Goal: Use online tool/utility: Use online tool/utility

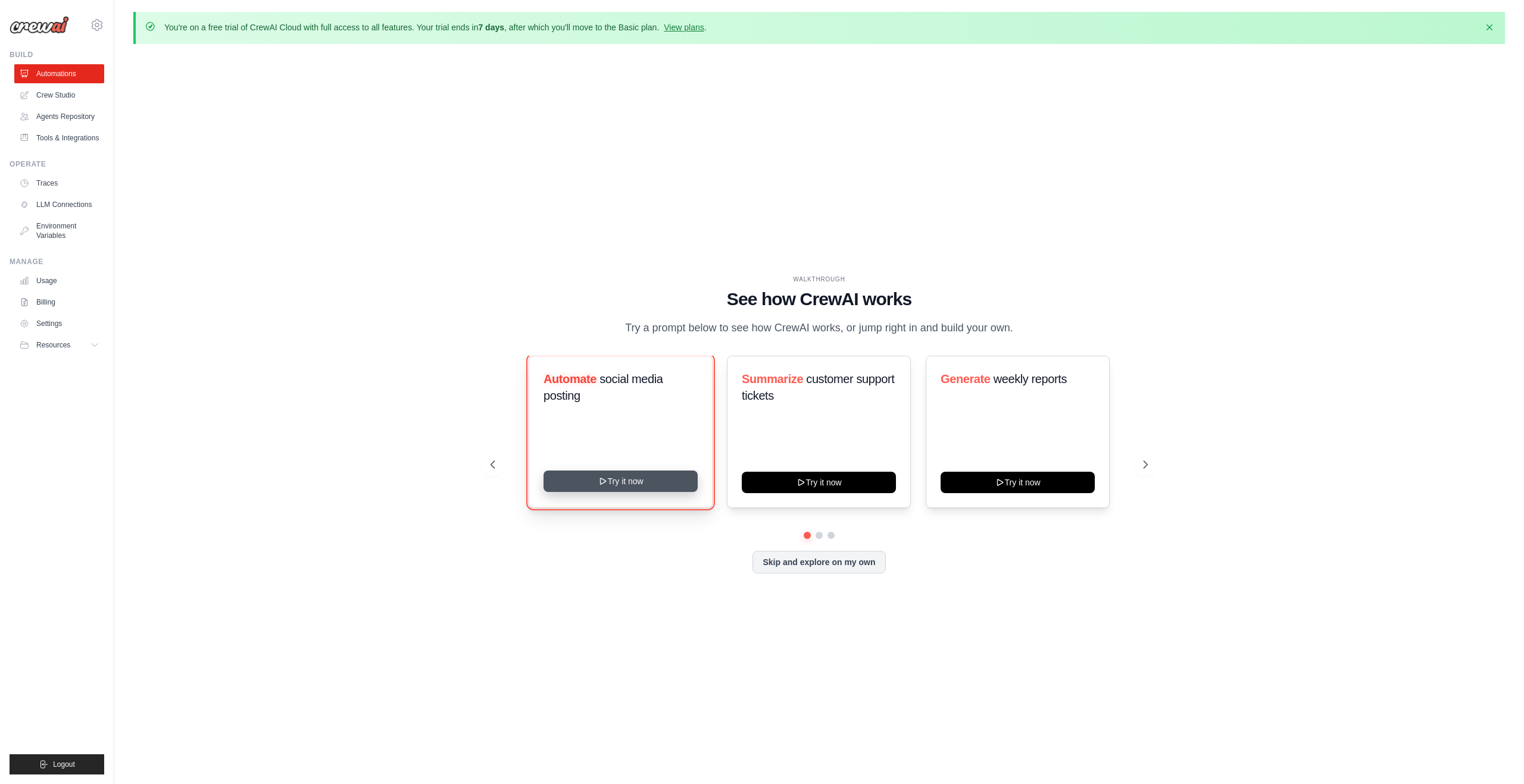
click at [644, 478] on button "Try it now" at bounding box center [621, 481] width 154 height 21
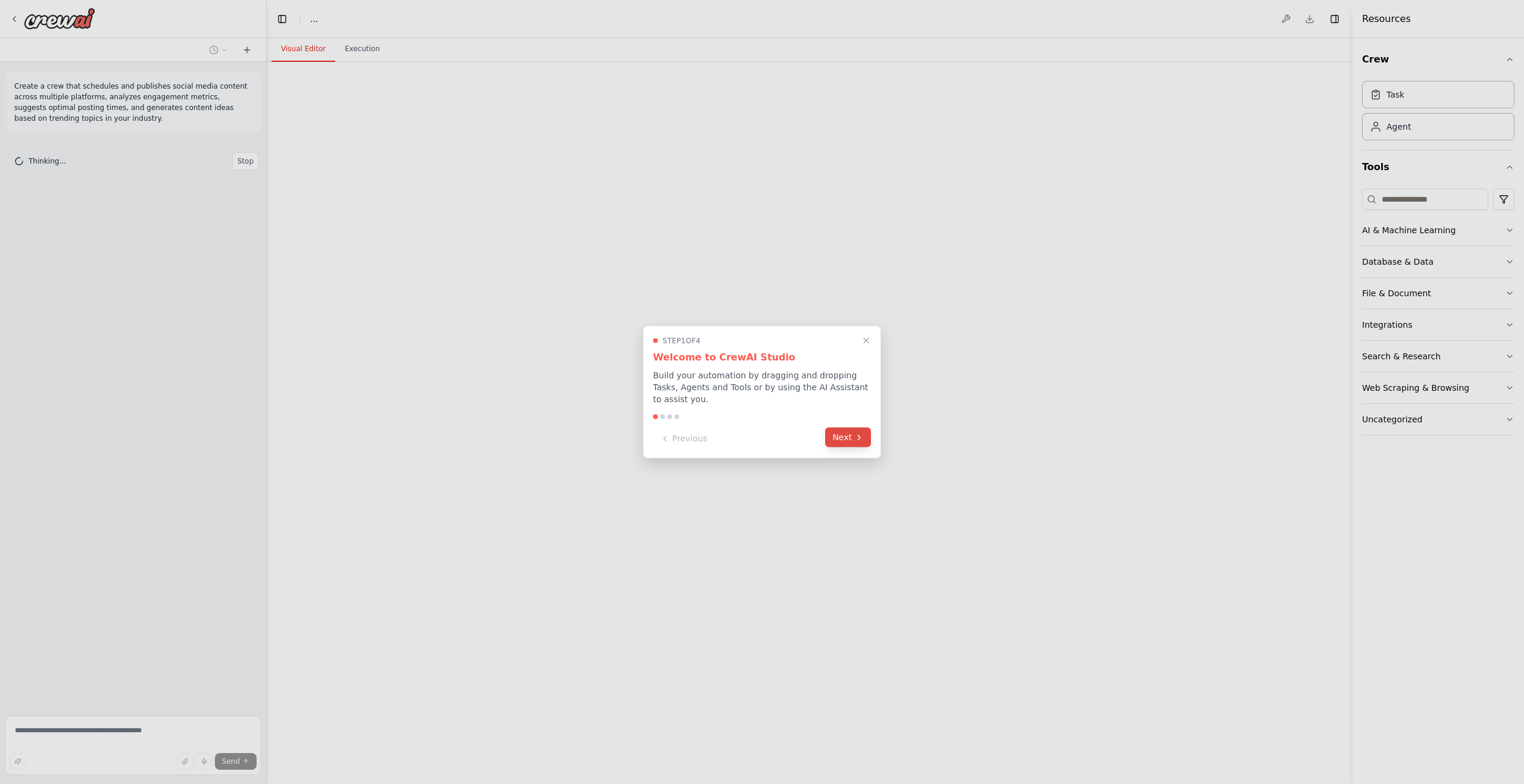
click at [841, 443] on button "Next" at bounding box center [848, 437] width 46 height 20
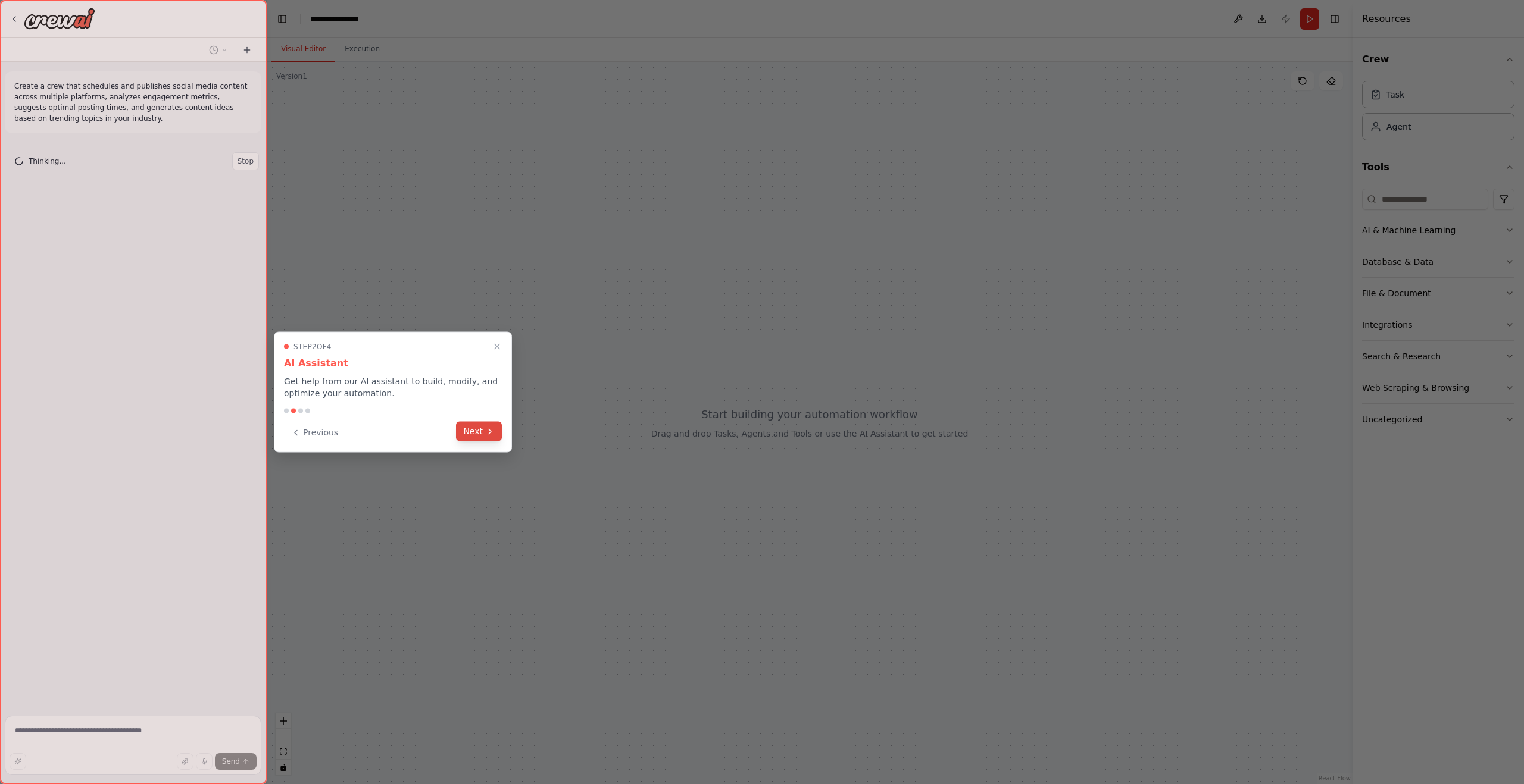
click at [478, 431] on button "Next" at bounding box center [479, 432] width 46 height 20
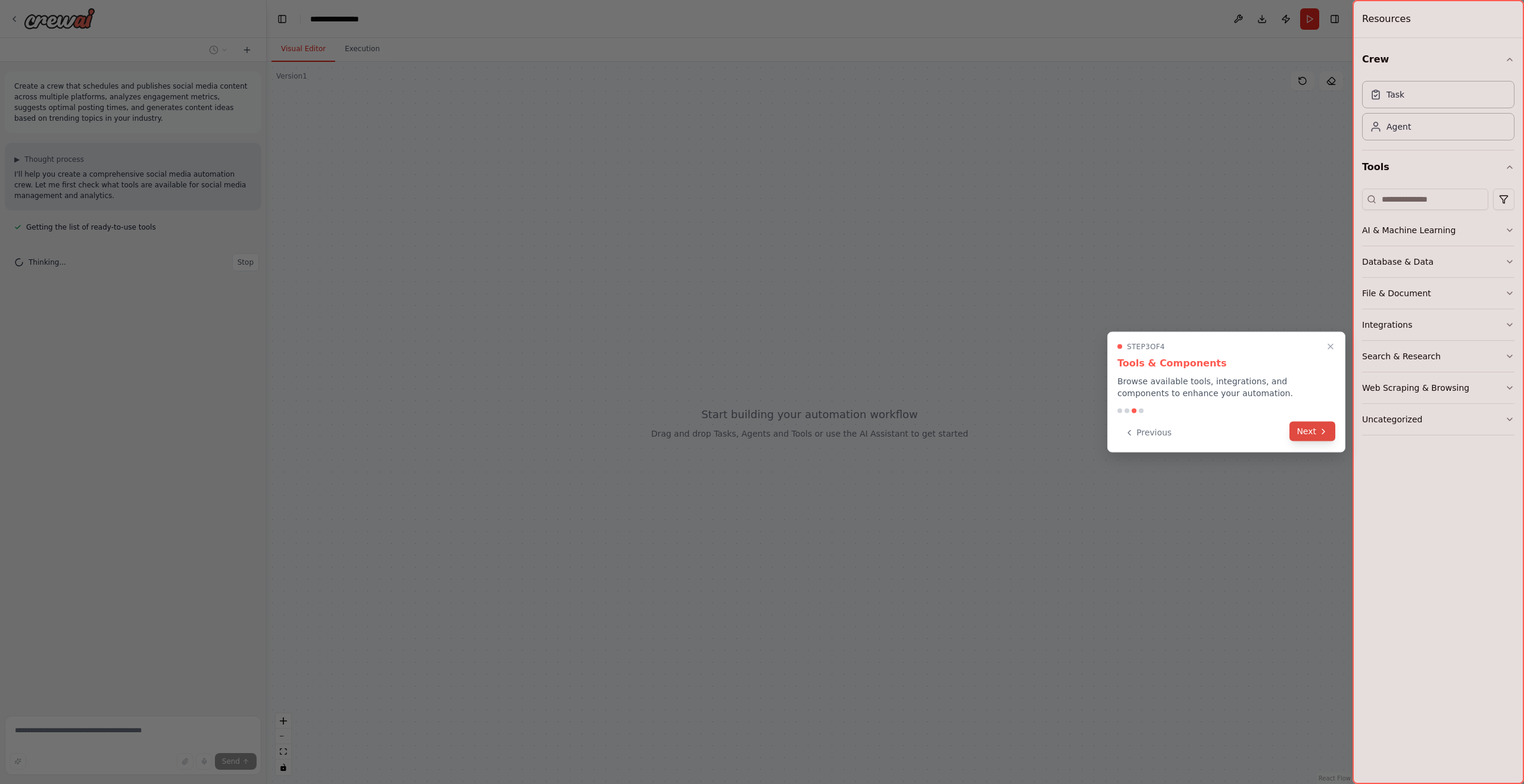
click at [1315, 441] on button "Next" at bounding box center [1312, 432] width 46 height 20
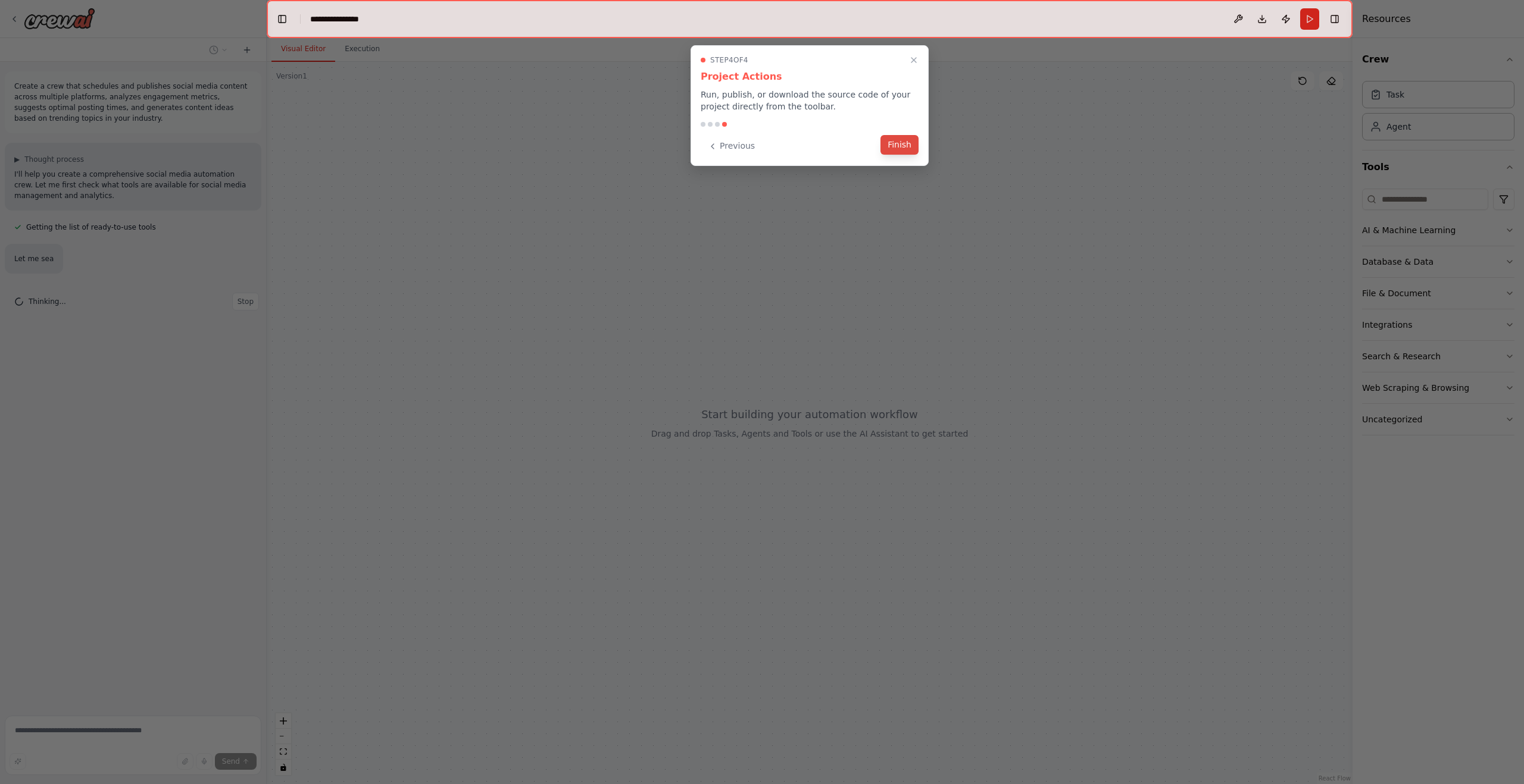
click at [899, 143] on button "Finish" at bounding box center [900, 145] width 38 height 20
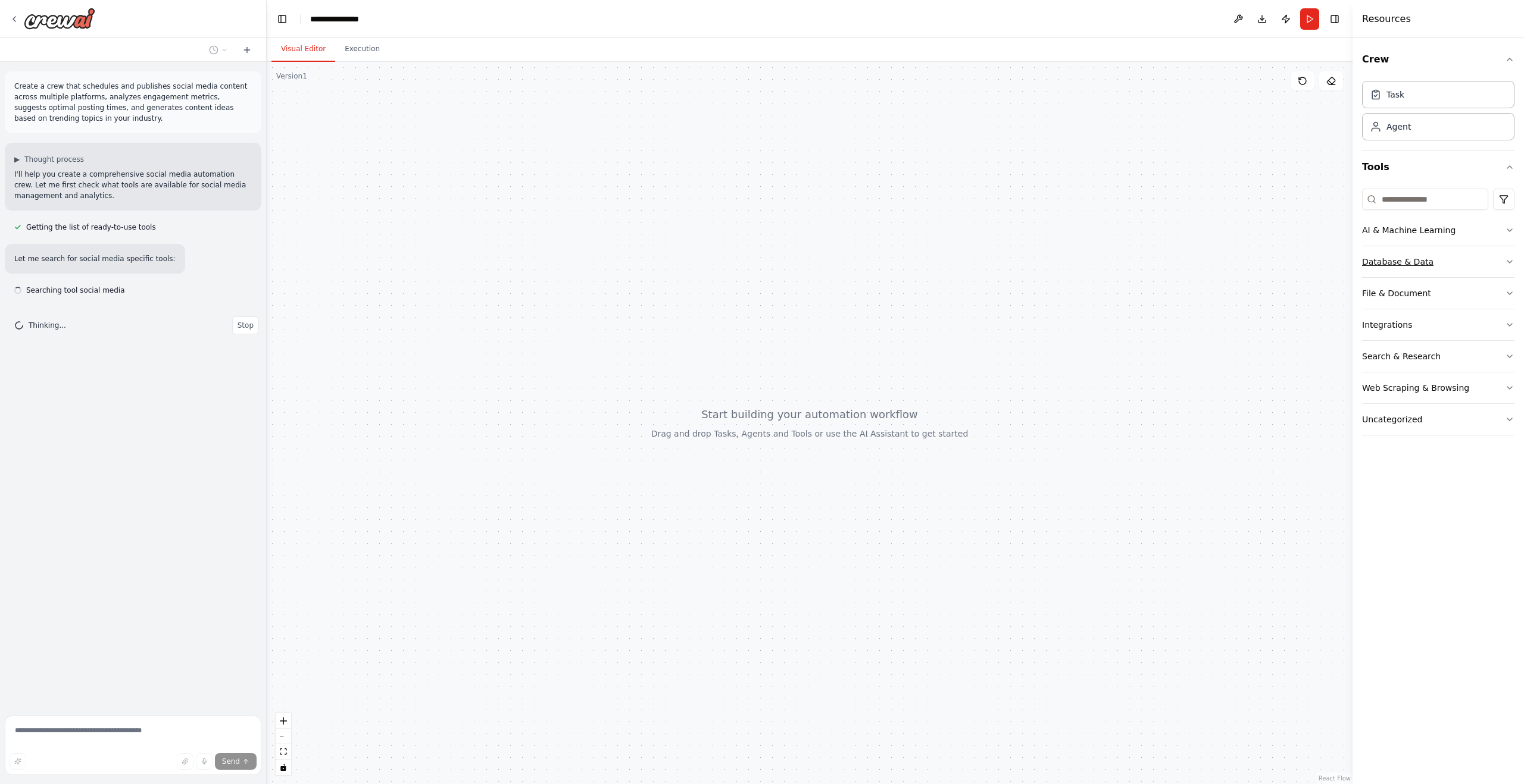
click at [1407, 256] on div "Database & Data" at bounding box center [1398, 262] width 72 height 12
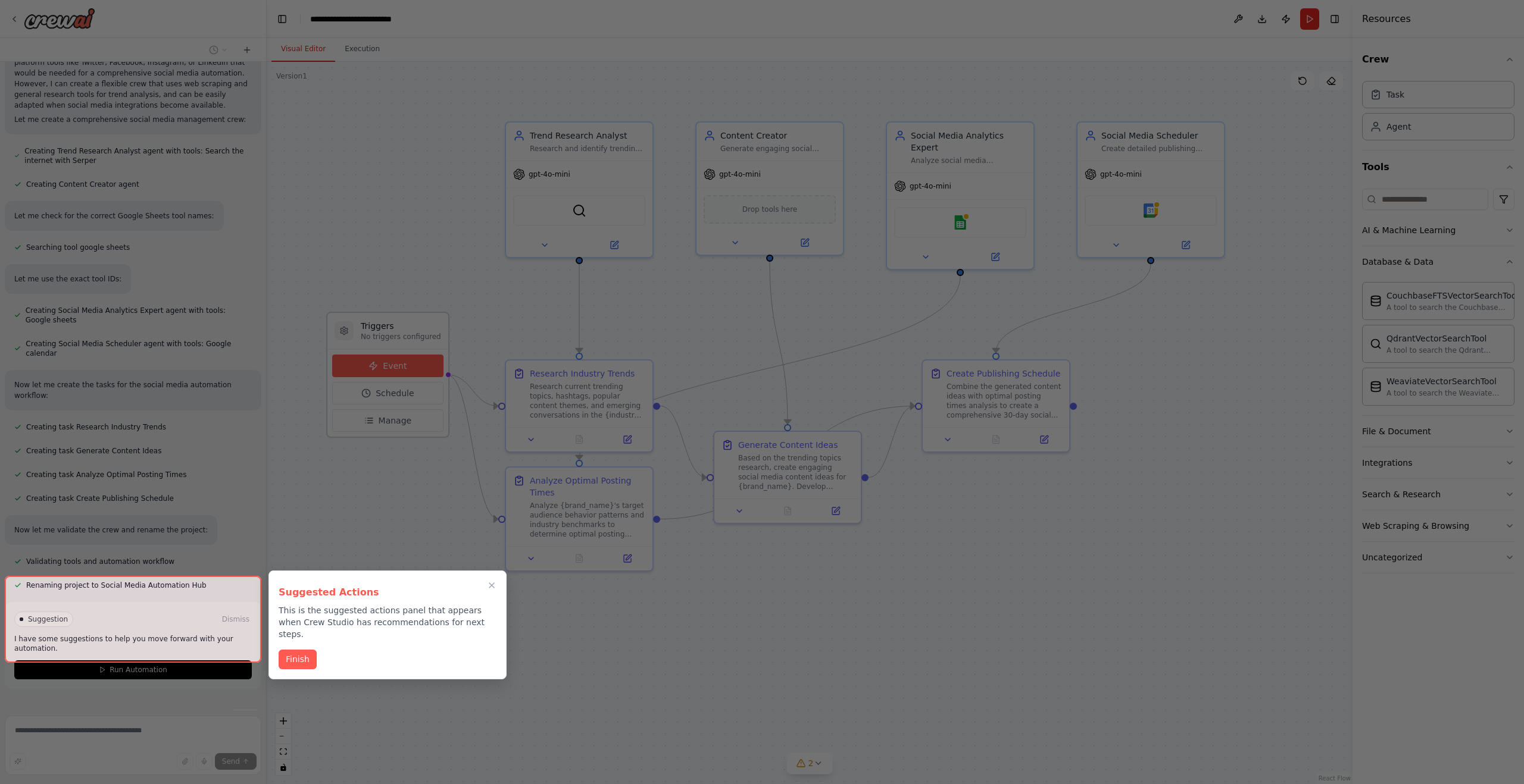
scroll to position [604, 0]
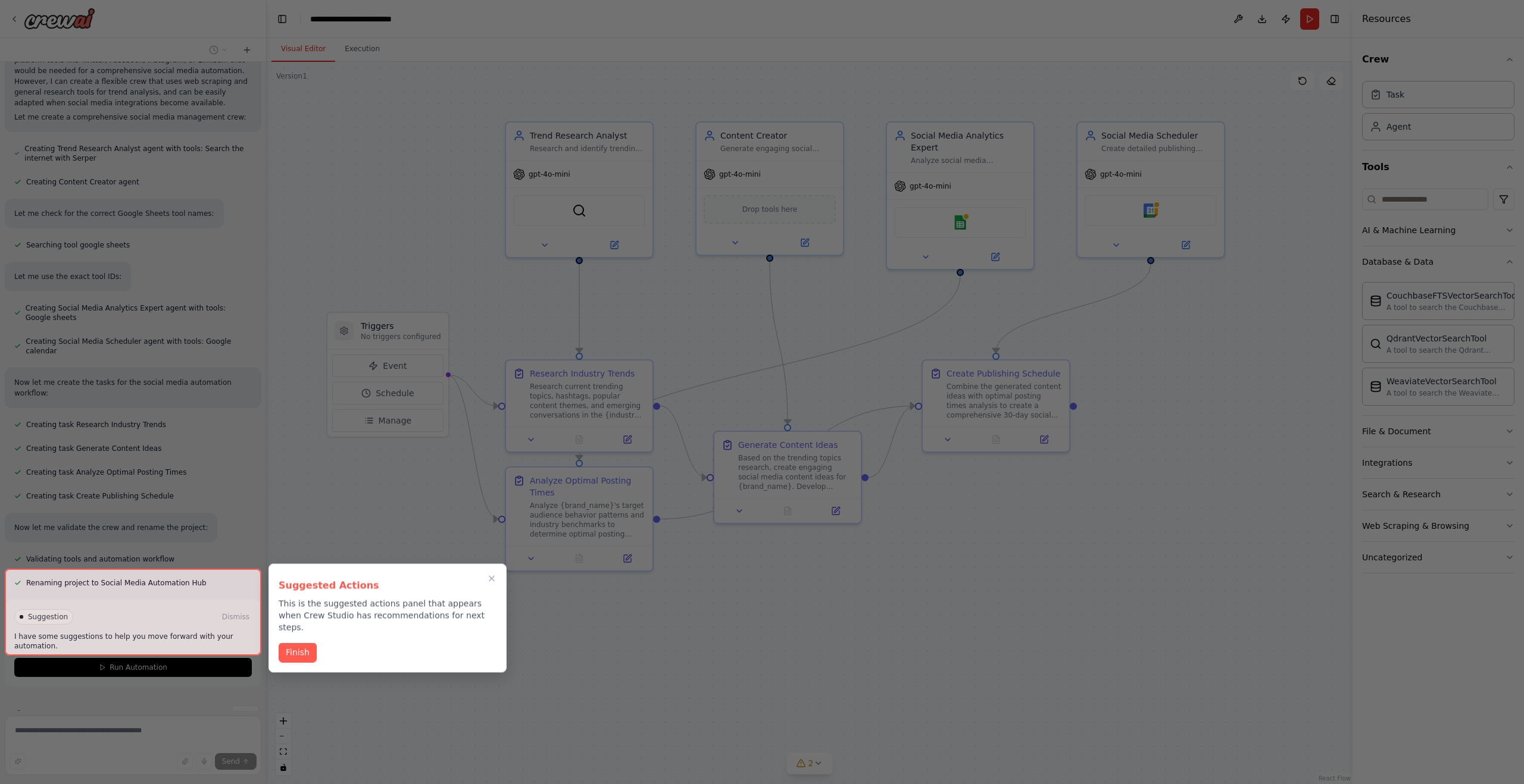
click at [290, 652] on div "Suggested Actions This is the suggested actions panel that appears when Crew St…" at bounding box center [388, 618] width 238 height 109
click at [491, 576] on icon "Close walkthrough" at bounding box center [491, 579] width 11 height 11
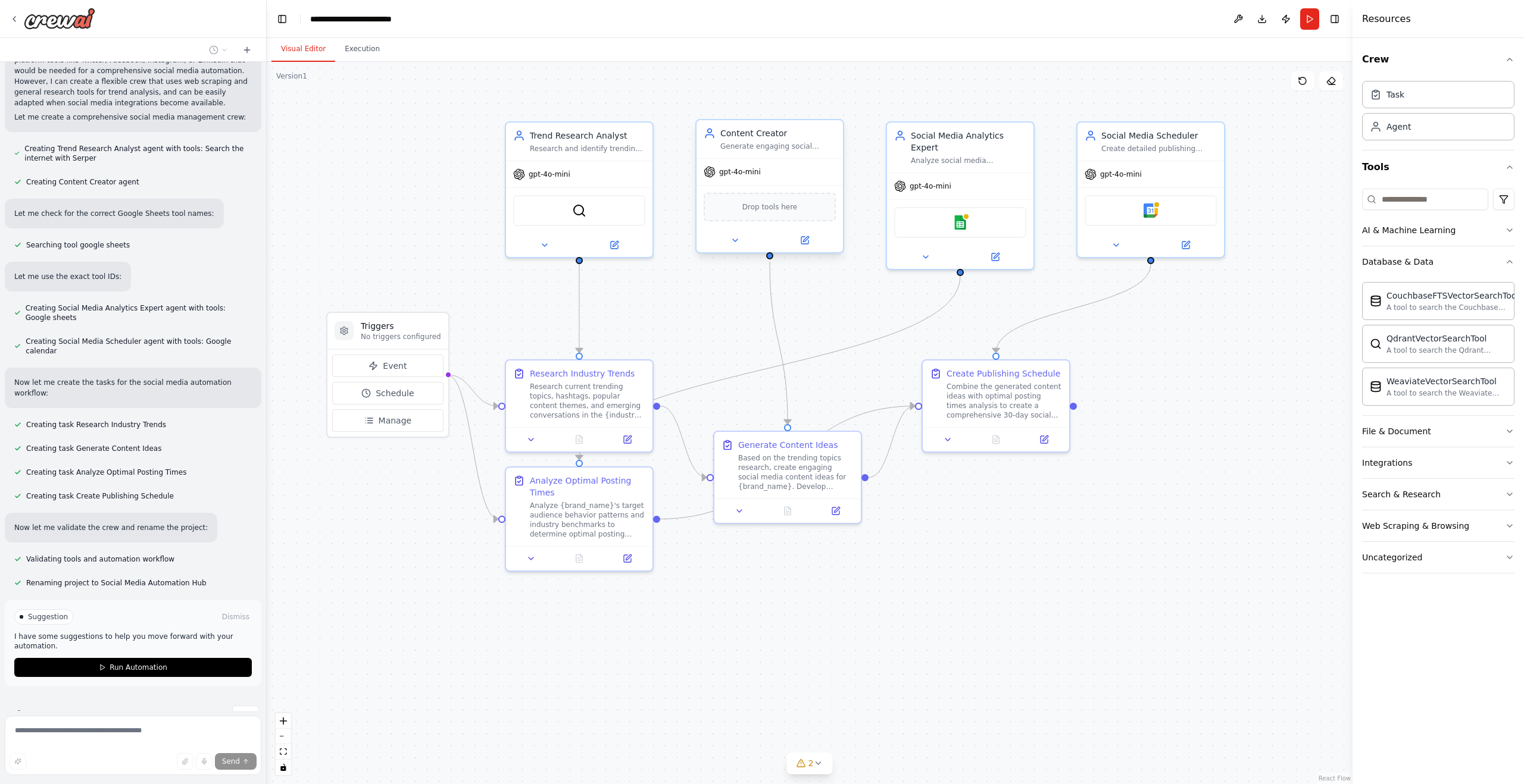
click at [775, 217] on div "Drop tools here" at bounding box center [770, 207] width 132 height 29
click at [768, 209] on span "Drop tools here" at bounding box center [770, 207] width 56 height 12
click at [765, 203] on span "Drop tools here" at bounding box center [770, 207] width 56 height 12
click at [930, 218] on div "Google sheets" at bounding box center [960, 220] width 132 height 31
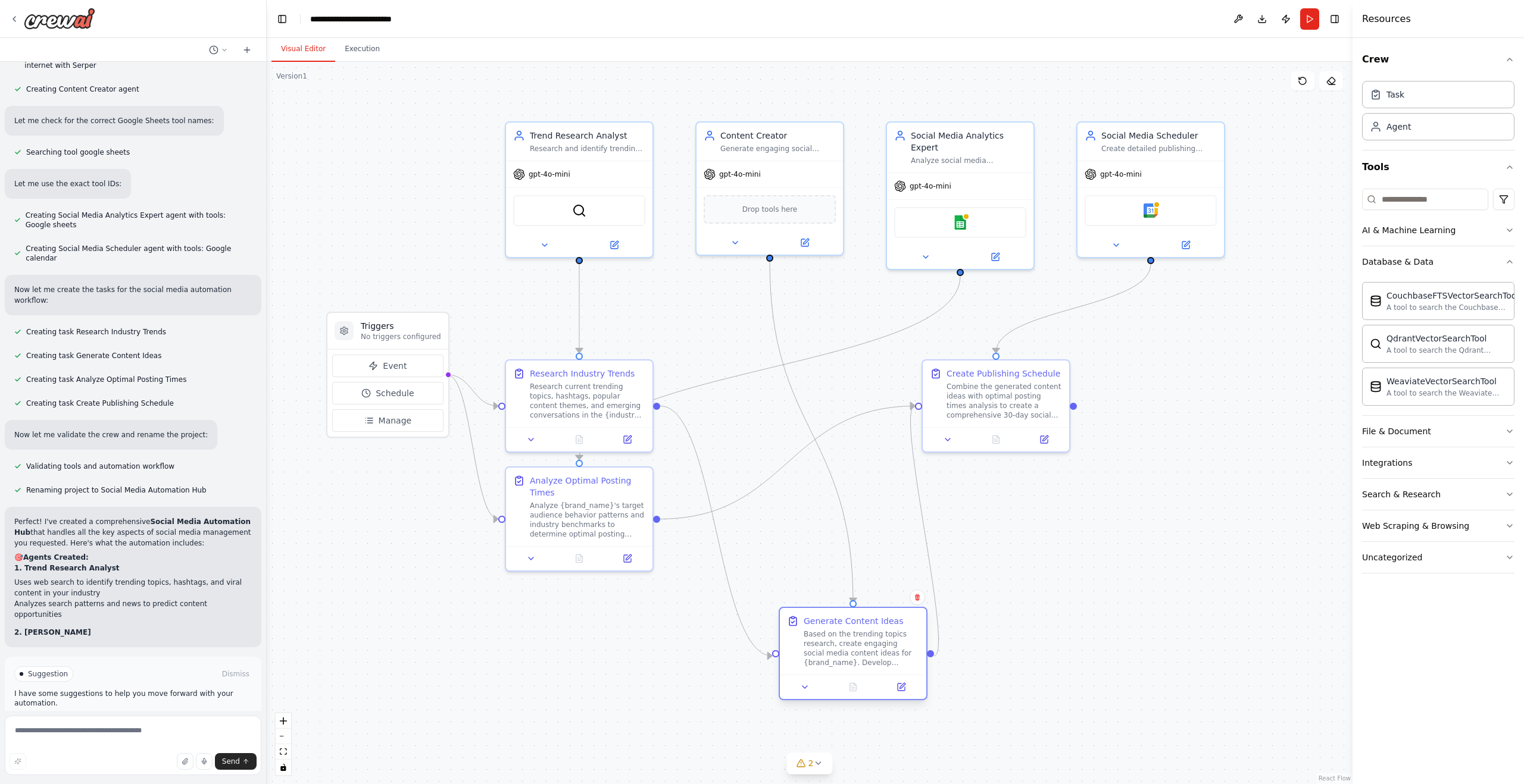
drag, startPoint x: 800, startPoint y: 443, endPoint x: 861, endPoint y: 615, distance: 182.5
click at [863, 615] on div "Generate Content Ideas Based on the trending topics research, create engaging s…" at bounding box center [861, 641] width 116 height 52
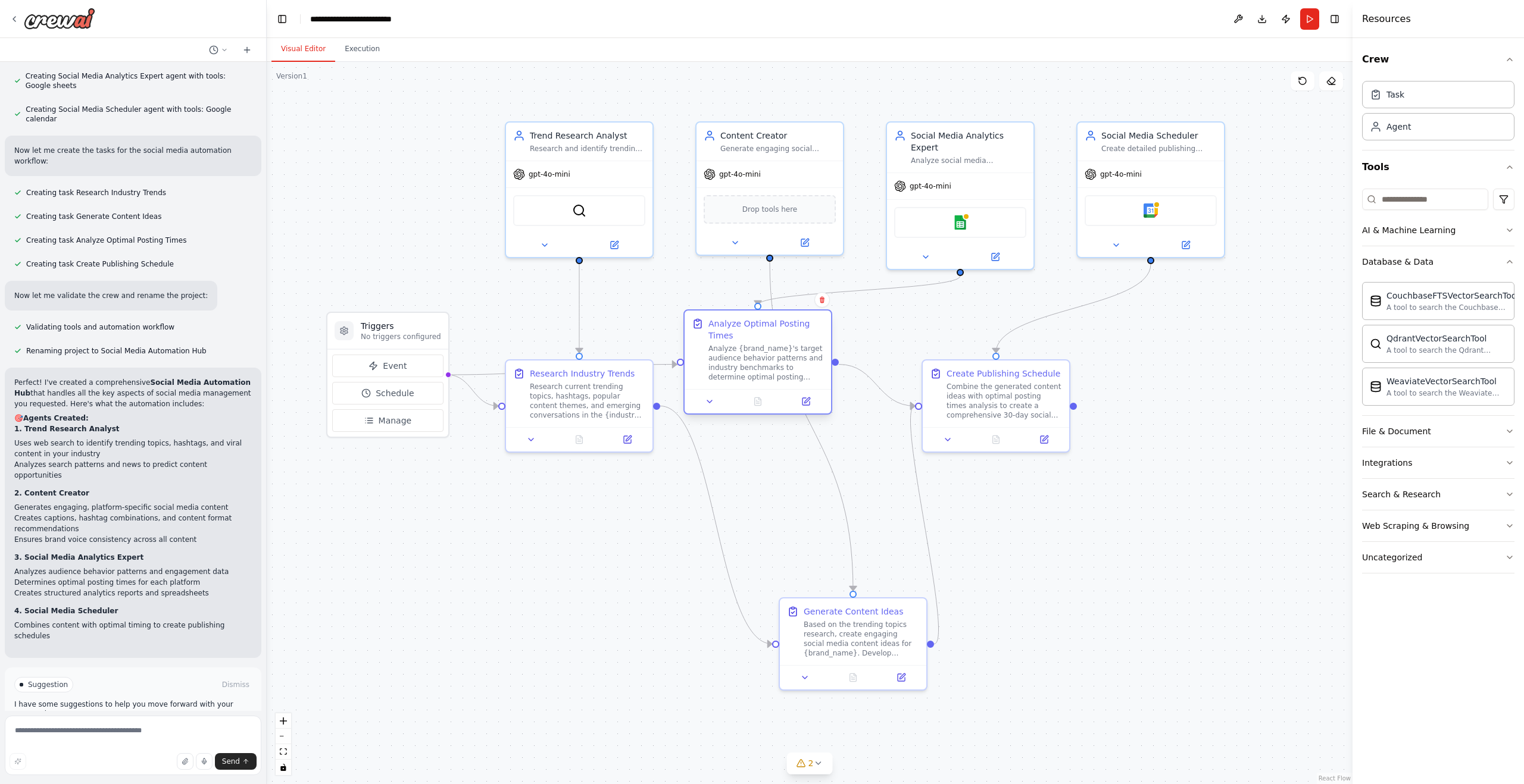
drag, startPoint x: 573, startPoint y: 484, endPoint x: 752, endPoint y: 331, distance: 235.5
click at [752, 331] on div "Analyze Optimal Posting Times" at bounding box center [766, 329] width 116 height 24
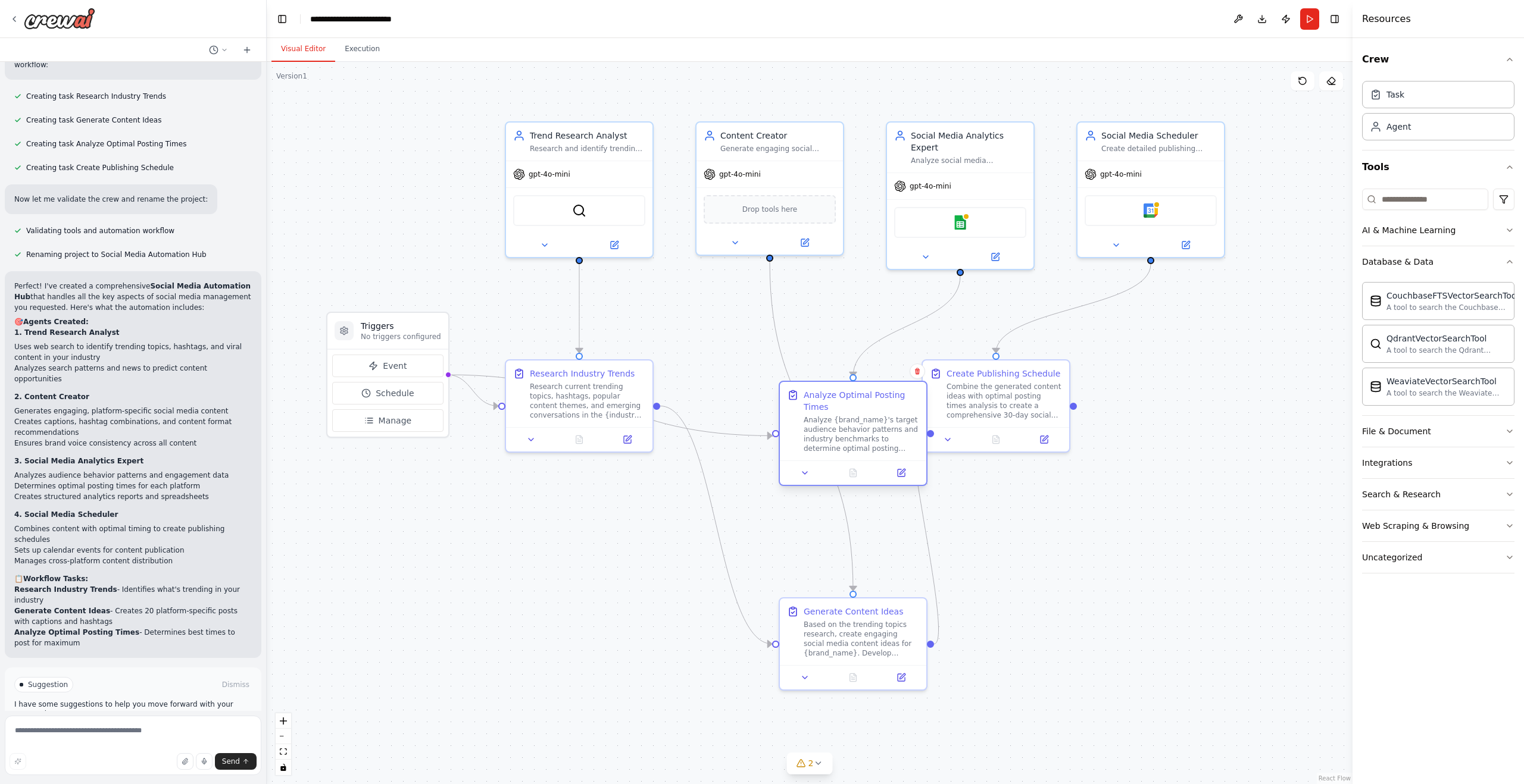
drag, startPoint x: 752, startPoint y: 331, endPoint x: 863, endPoint y: 419, distance: 141.7
click at [863, 413] on div "Analyze Optimal Posting Times" at bounding box center [861, 401] width 116 height 24
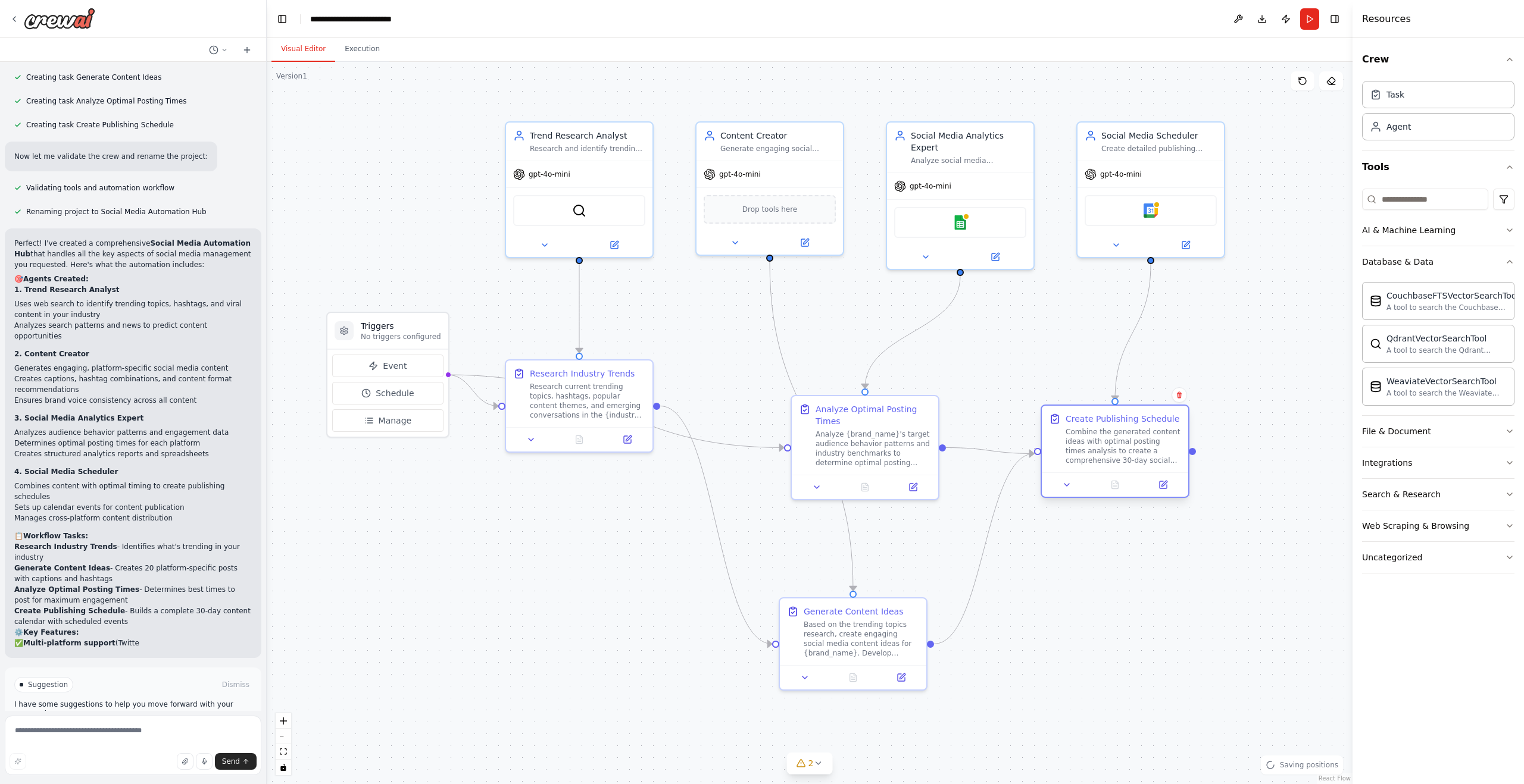
drag, startPoint x: 980, startPoint y: 372, endPoint x: 1097, endPoint y: 414, distance: 124.3
click at [1097, 414] on div "Create Publishing Schedule" at bounding box center [1123, 419] width 114 height 12
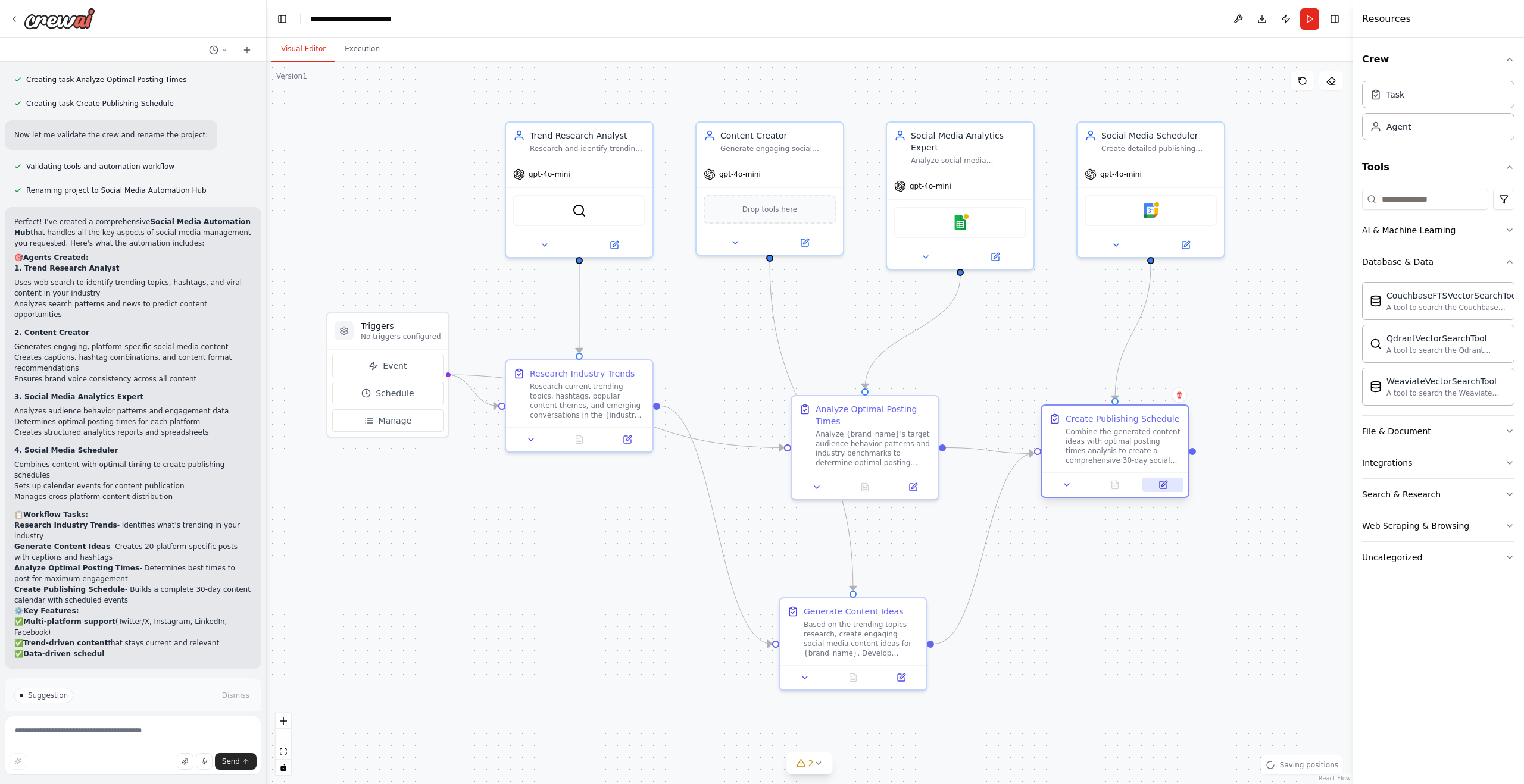
click at [1173, 483] on button at bounding box center [1163, 485] width 41 height 14
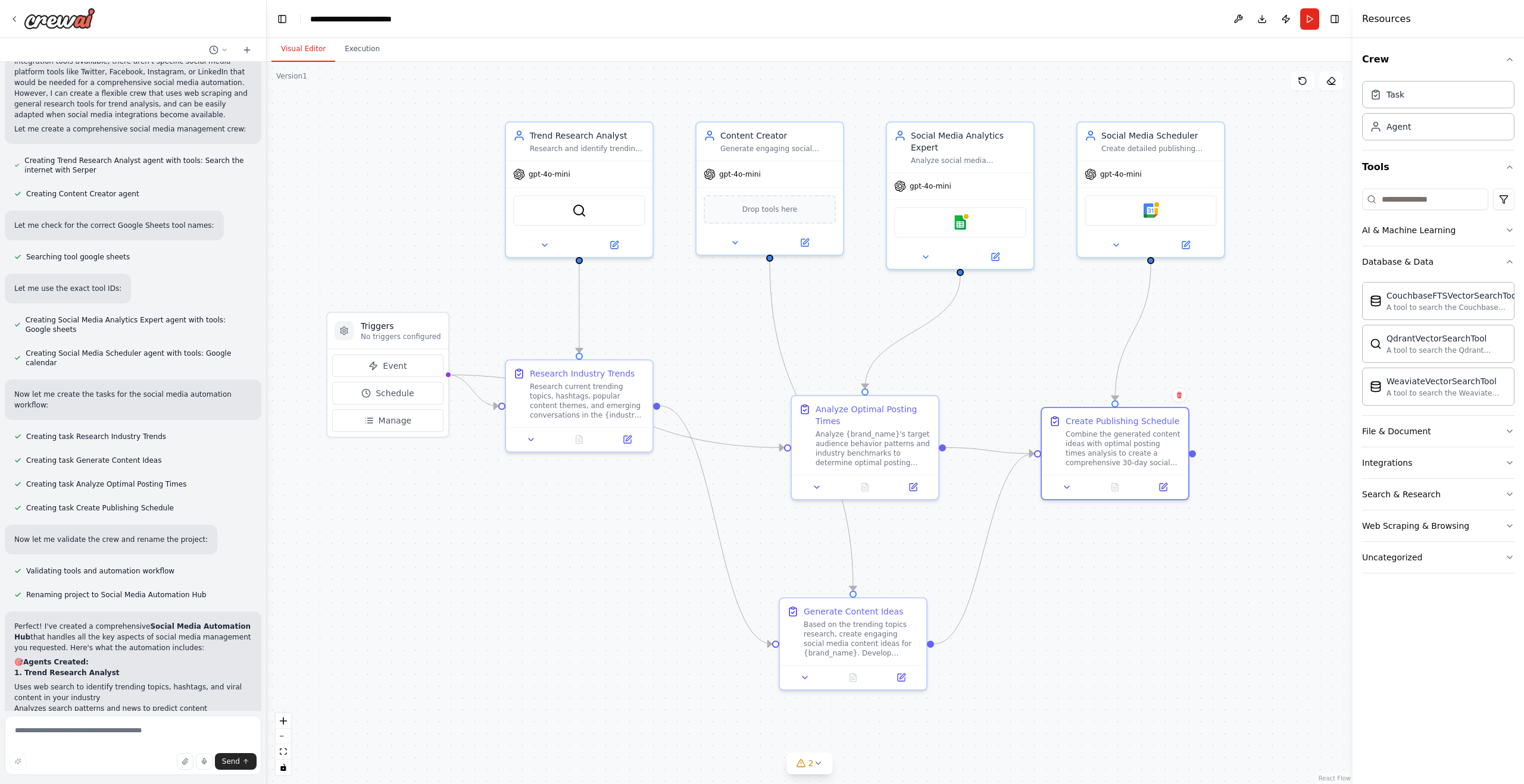
scroll to position [1172, 0]
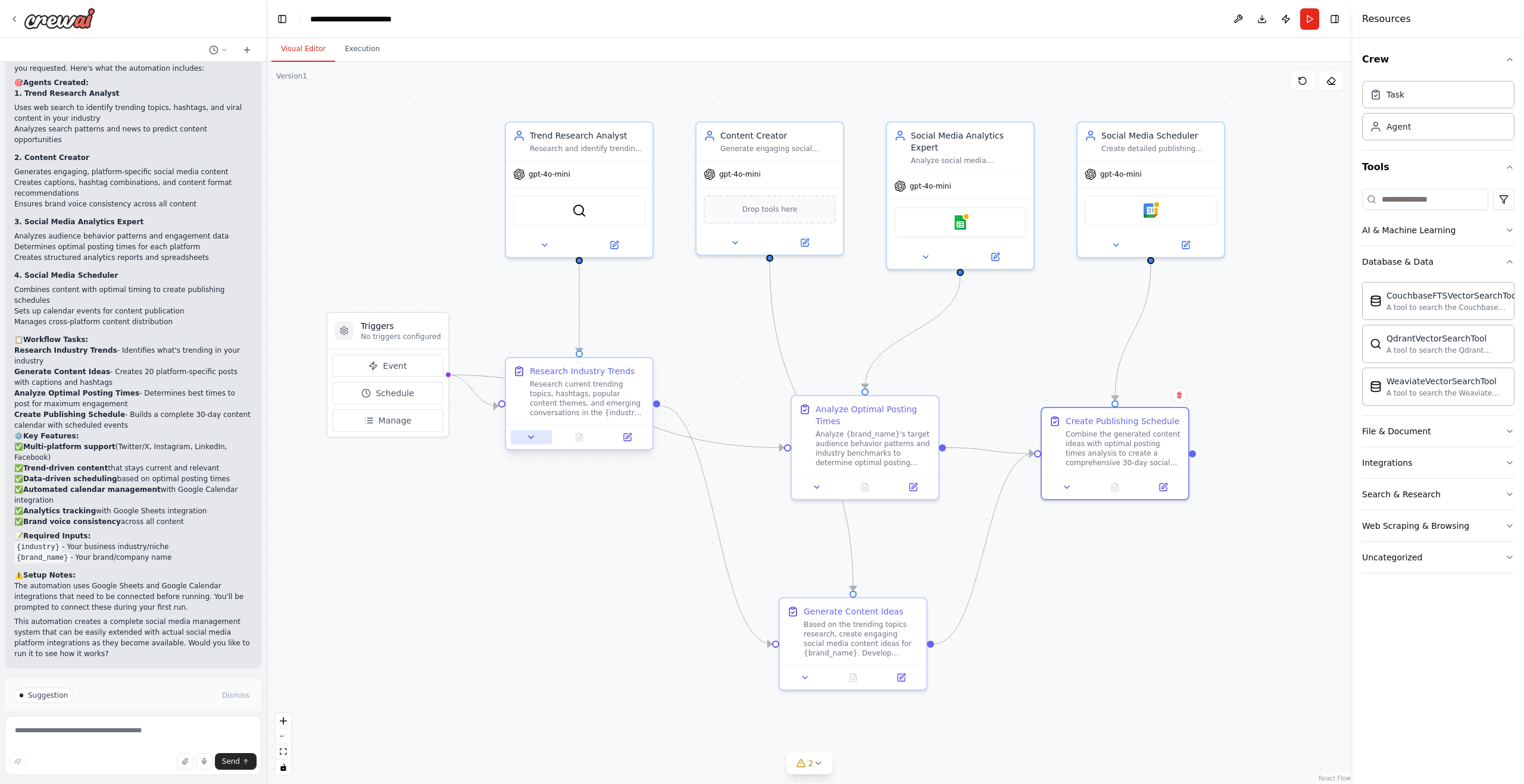
click at [533, 441] on icon at bounding box center [531, 437] width 10 height 10
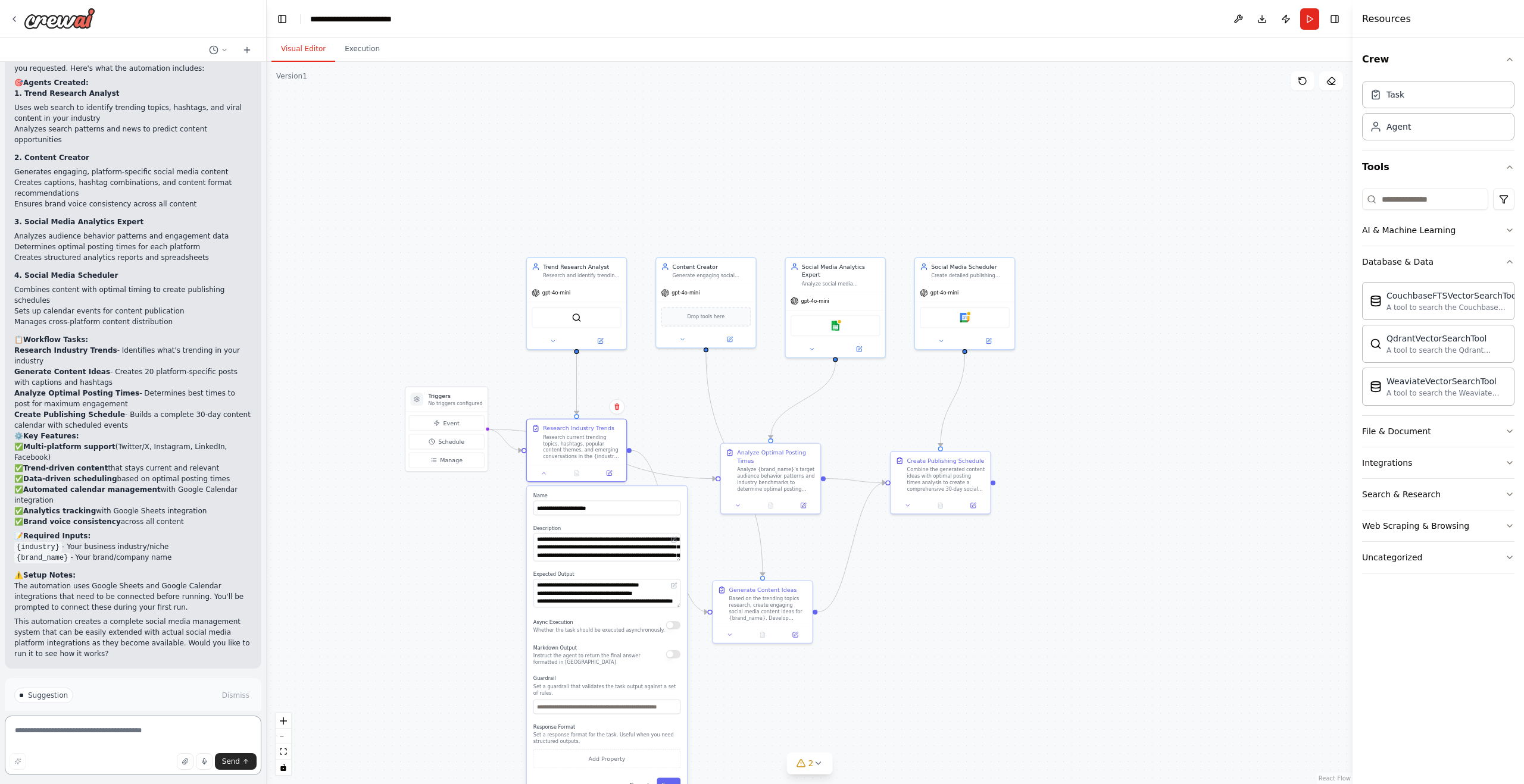
click at [100, 727] on textarea at bounding box center [132, 745] width 257 height 59
type textarea "**********"
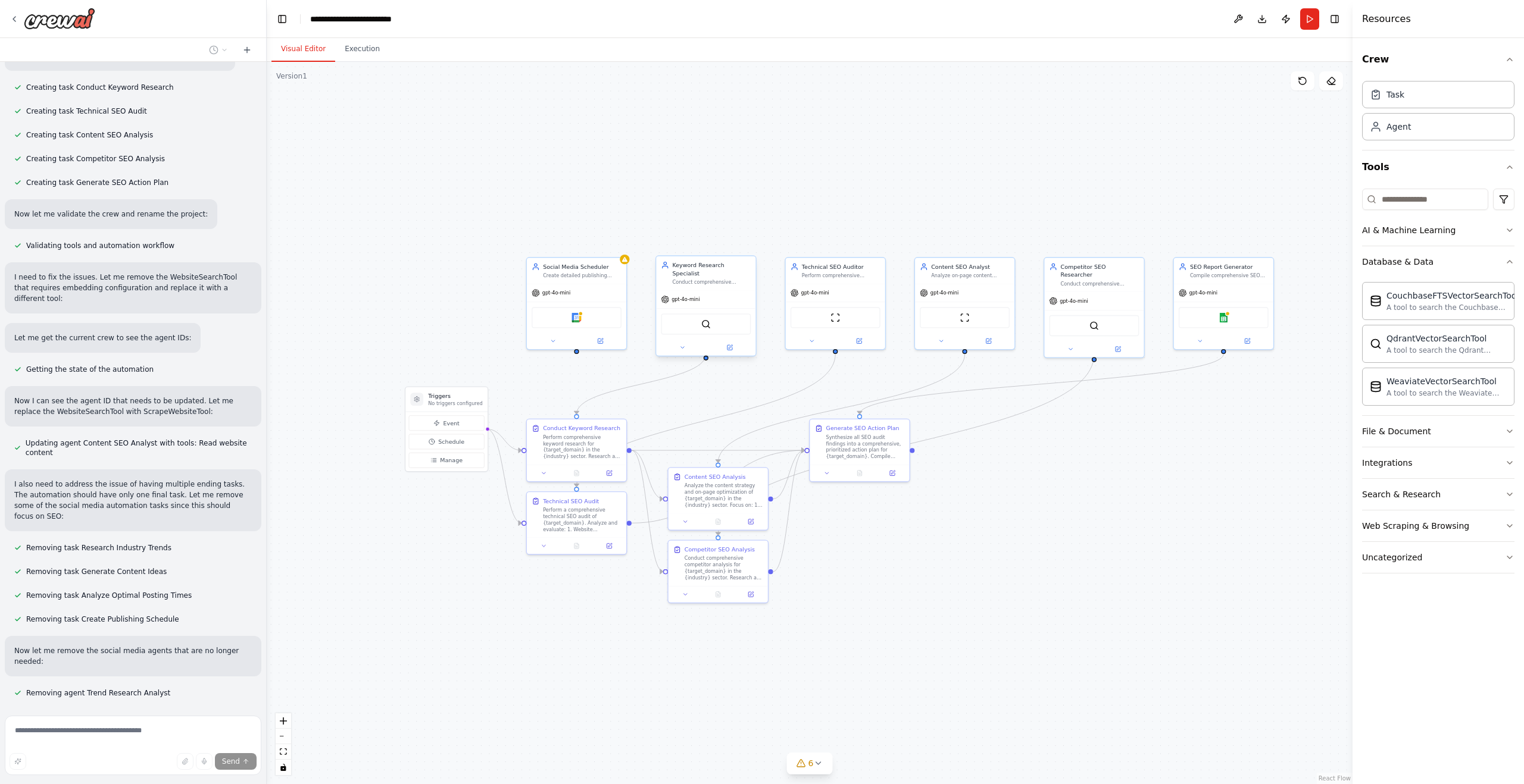
scroll to position [2384, 0]
click at [705, 321] on div "ScrapeWebsiteTool" at bounding box center [706, 316] width 90 height 21
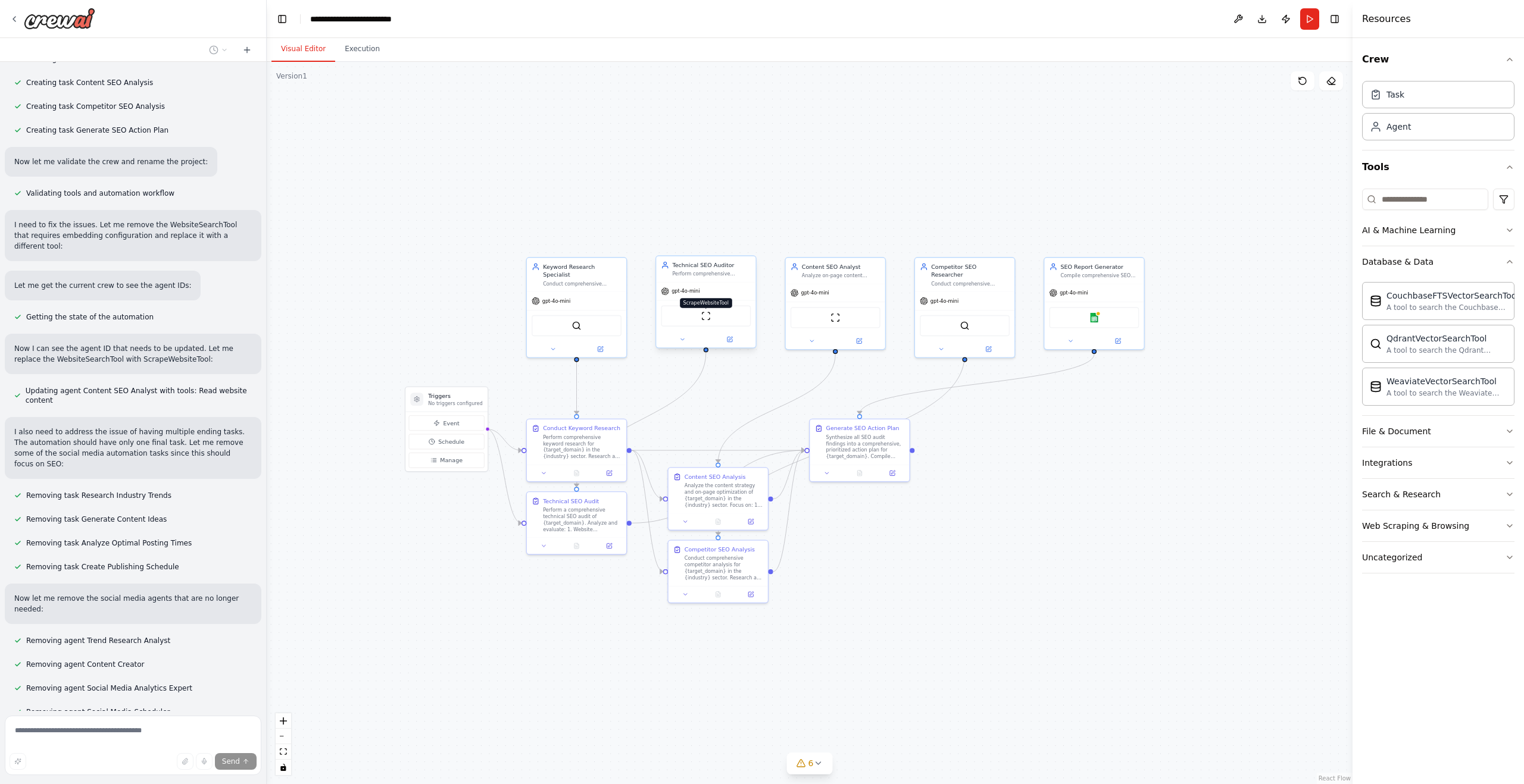
scroll to position [2447, 0]
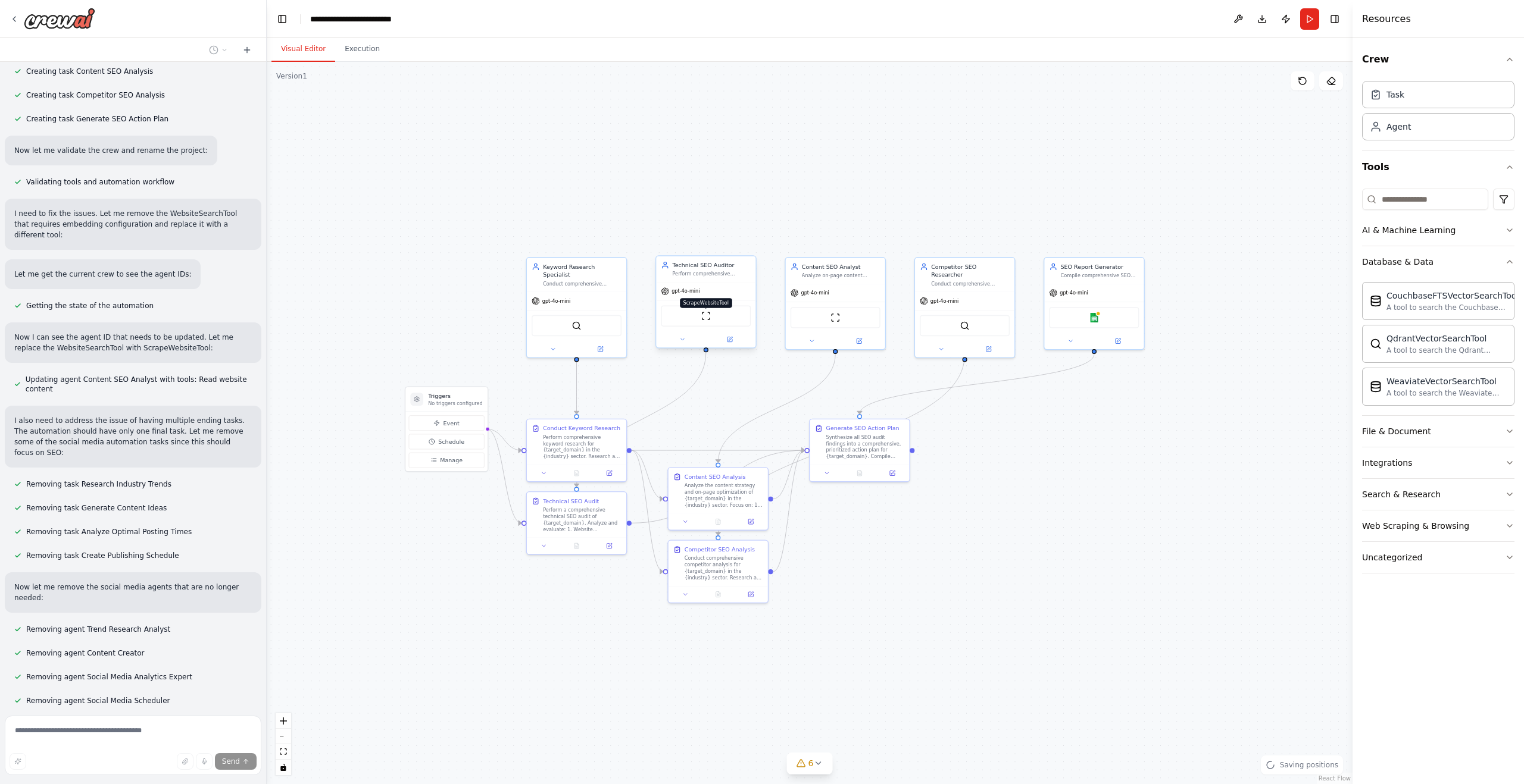
click at [708, 318] on img at bounding box center [706, 316] width 10 height 10
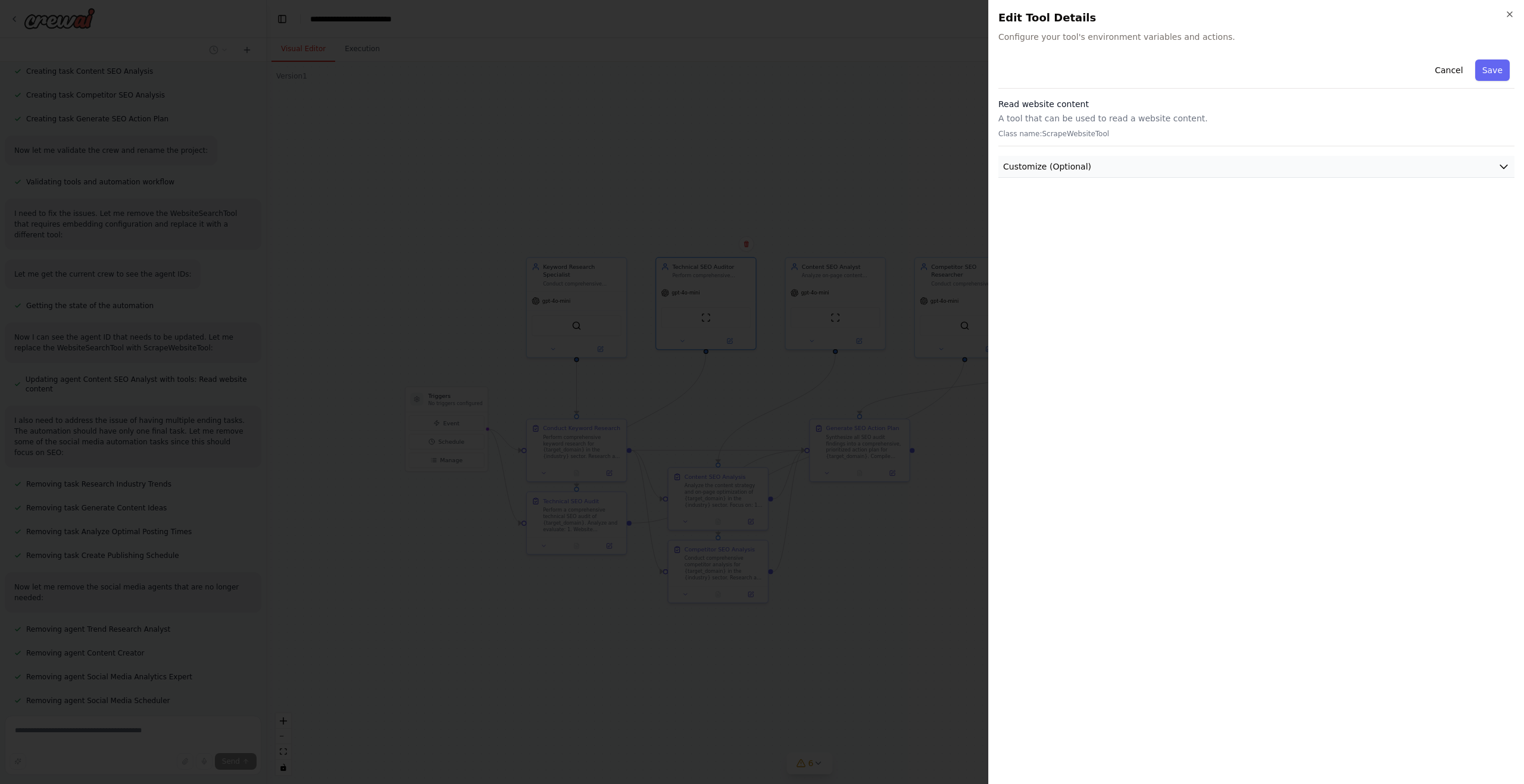
click at [1059, 169] on span "Customize (Optional)" at bounding box center [1047, 166] width 88 height 12
click at [1059, 202] on input "text" at bounding box center [1256, 210] width 511 height 21
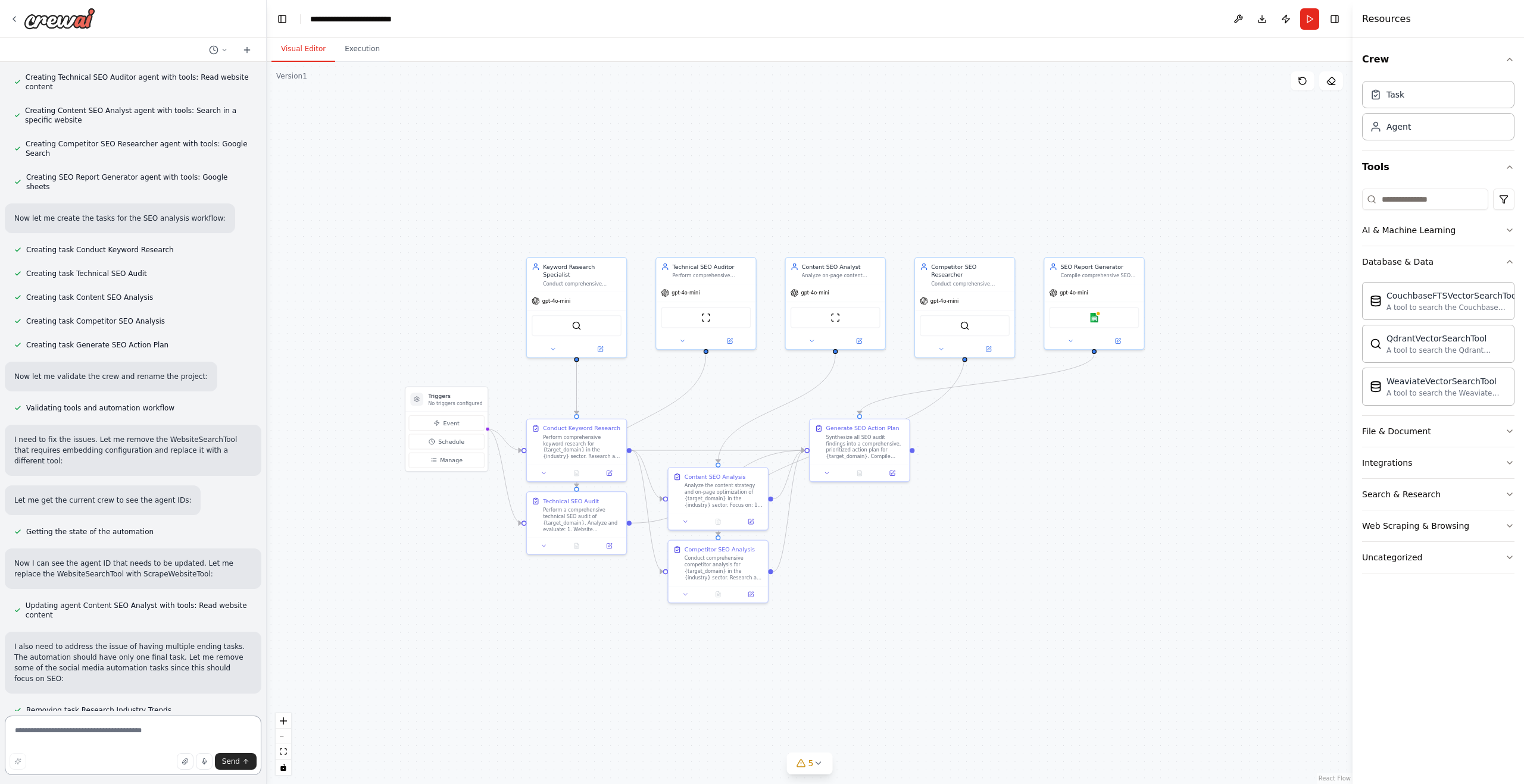
scroll to position [2513, 0]
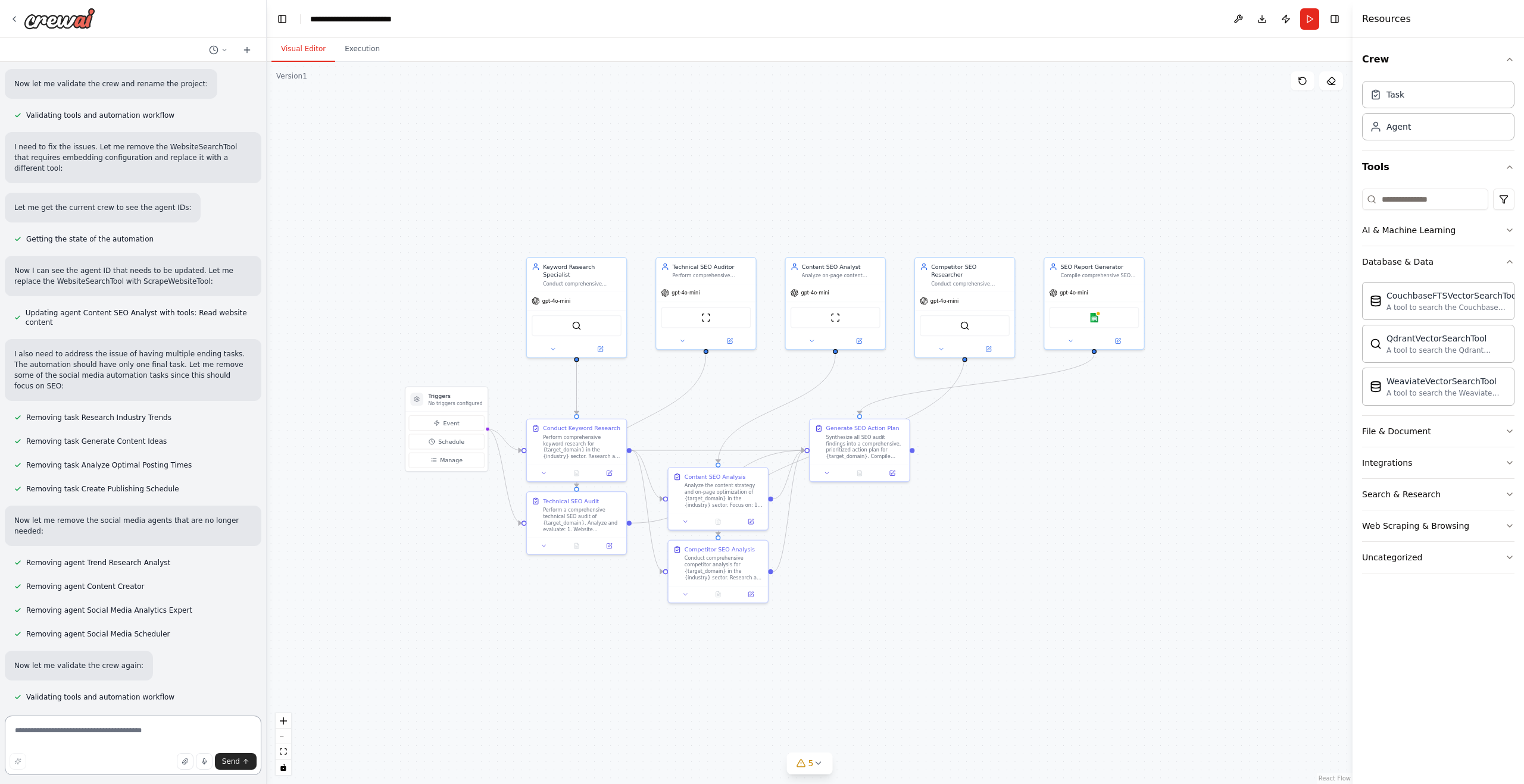
click at [52, 731] on textarea at bounding box center [132, 745] width 257 height 59
type textarea "********"
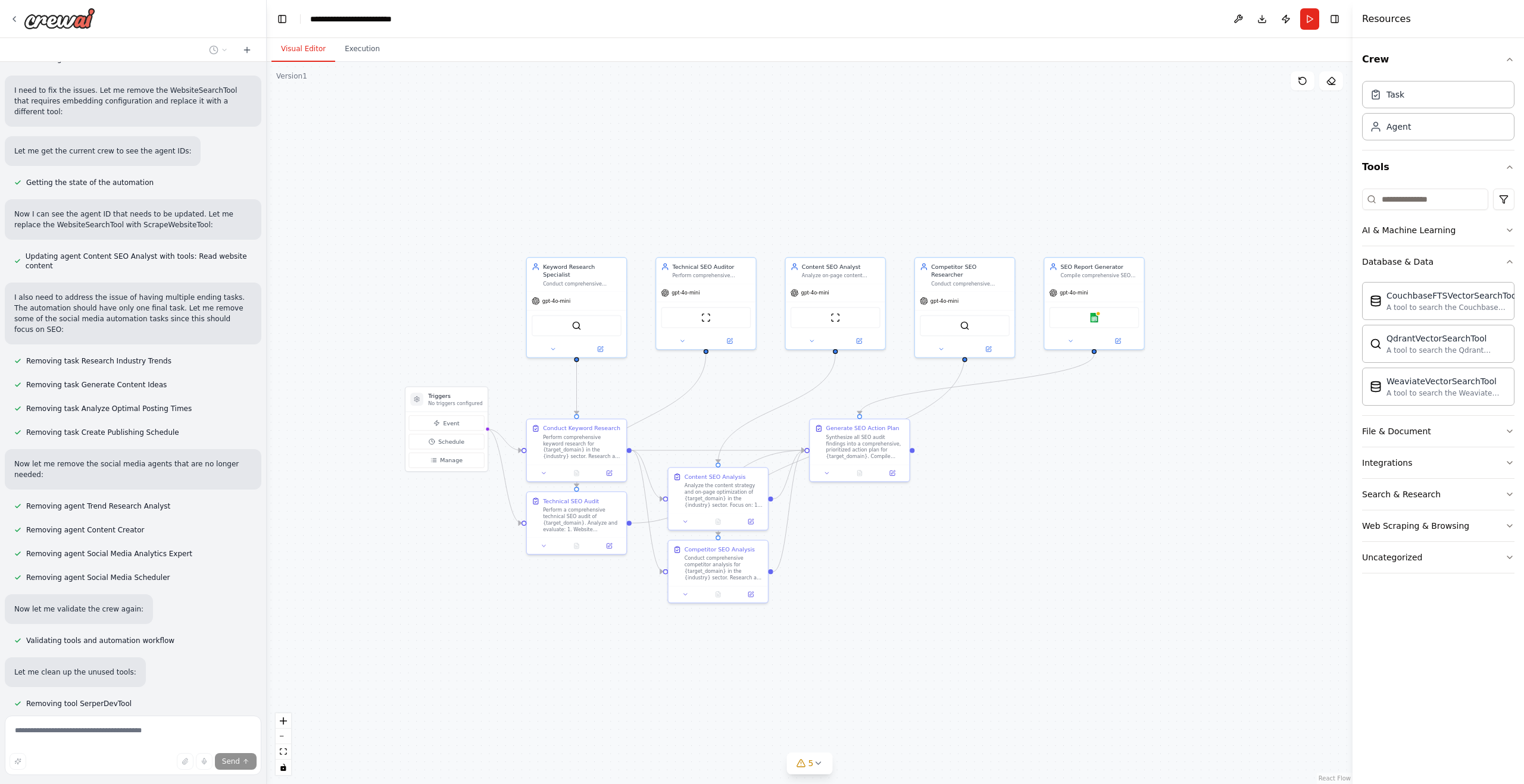
scroll to position [2572, 0]
click at [232, 778] on p "continue" at bounding box center [236, 783] width 31 height 11
click at [136, 711] on div "Create a crew that schedules and publishes social media content across multiple…" at bounding box center [133, 386] width 266 height 649
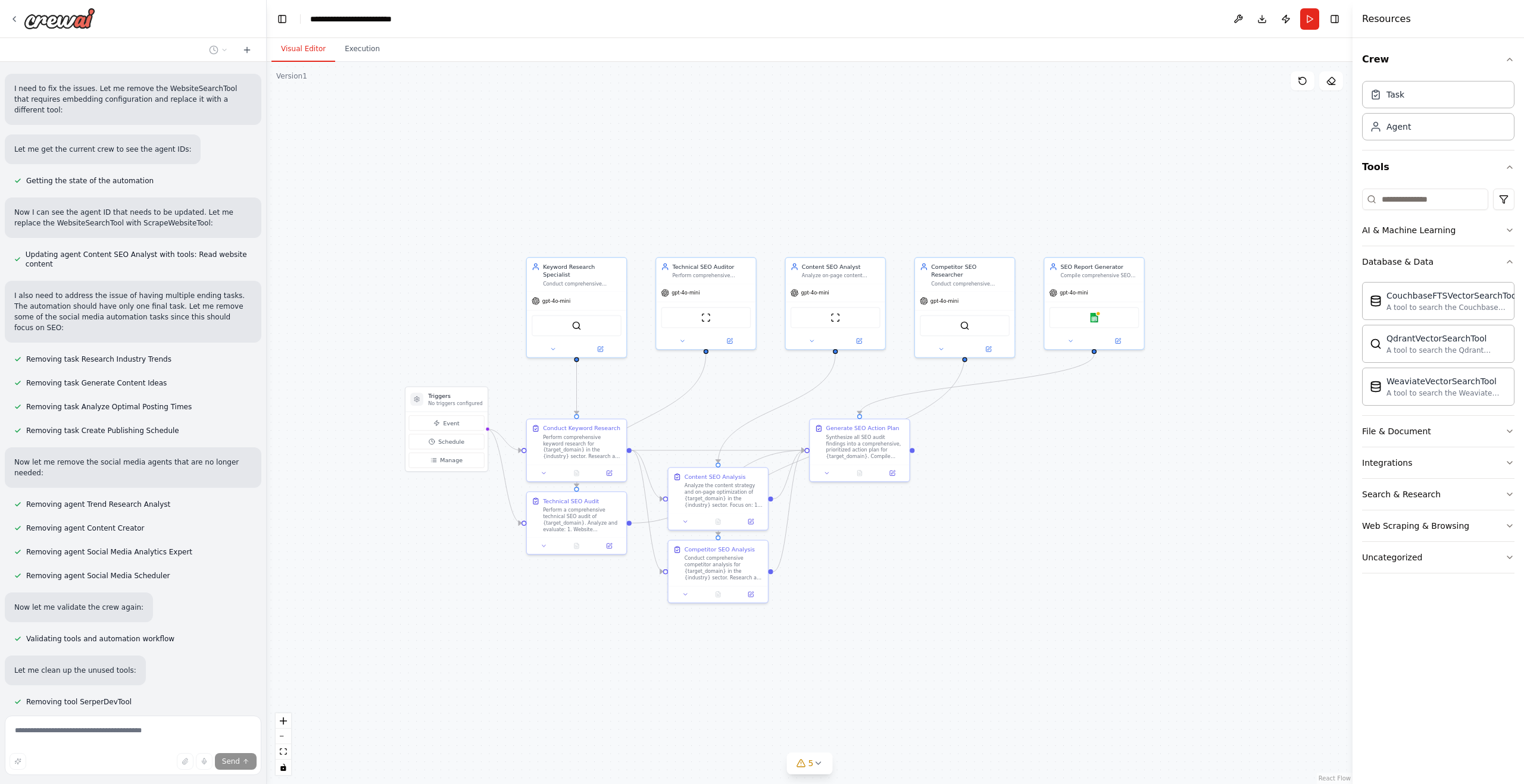
click at [95, 728] on p "I'm sorry, reached the maximum number of iterations. Please, ask me to continue…" at bounding box center [132, 739] width 237 height 21
click at [93, 753] on div "Send" at bounding box center [133, 762] width 247 height 17
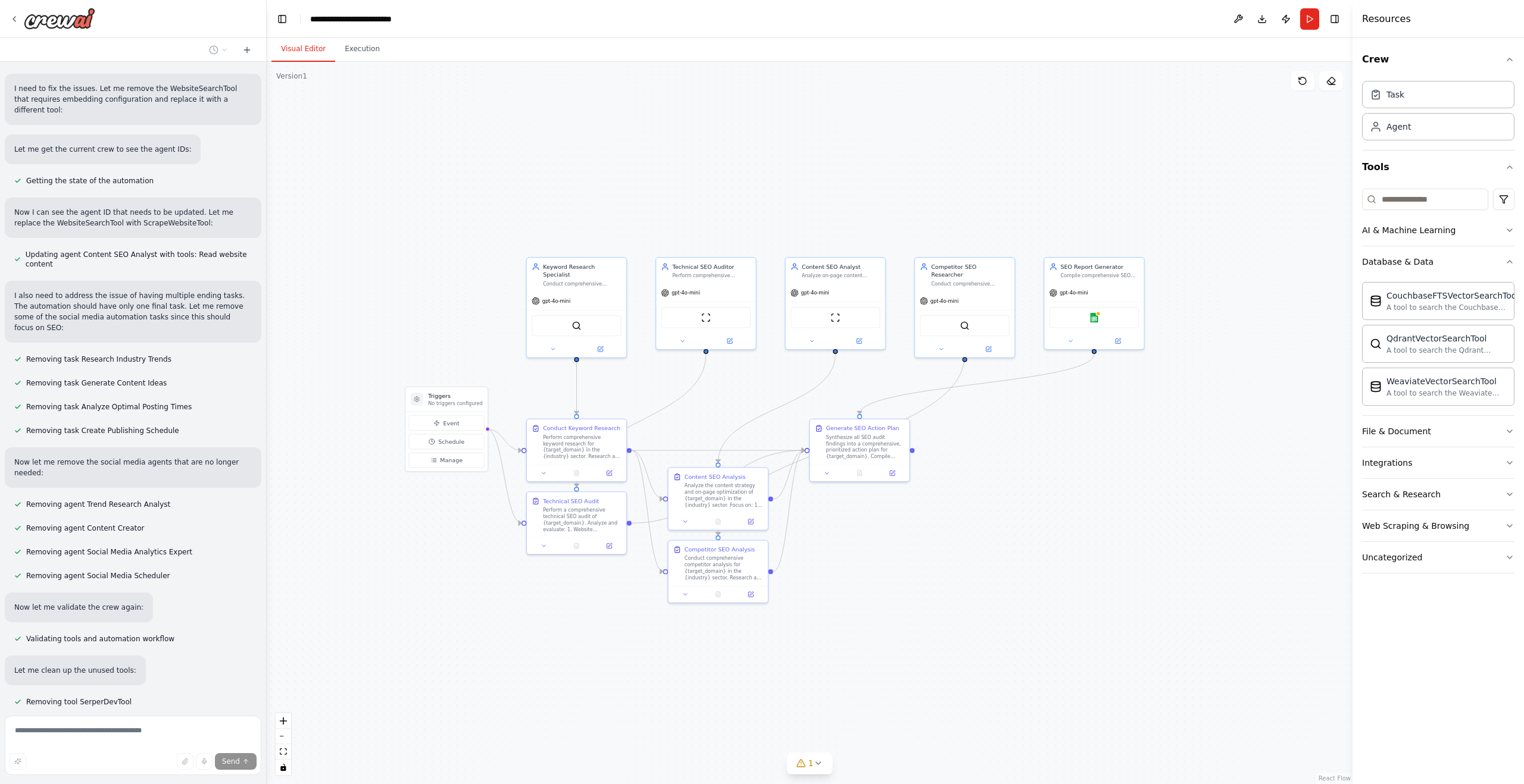
click at [235, 769] on div "continue" at bounding box center [236, 783] width 50 height 30
click at [232, 778] on p "continue" at bounding box center [236, 783] width 31 height 11
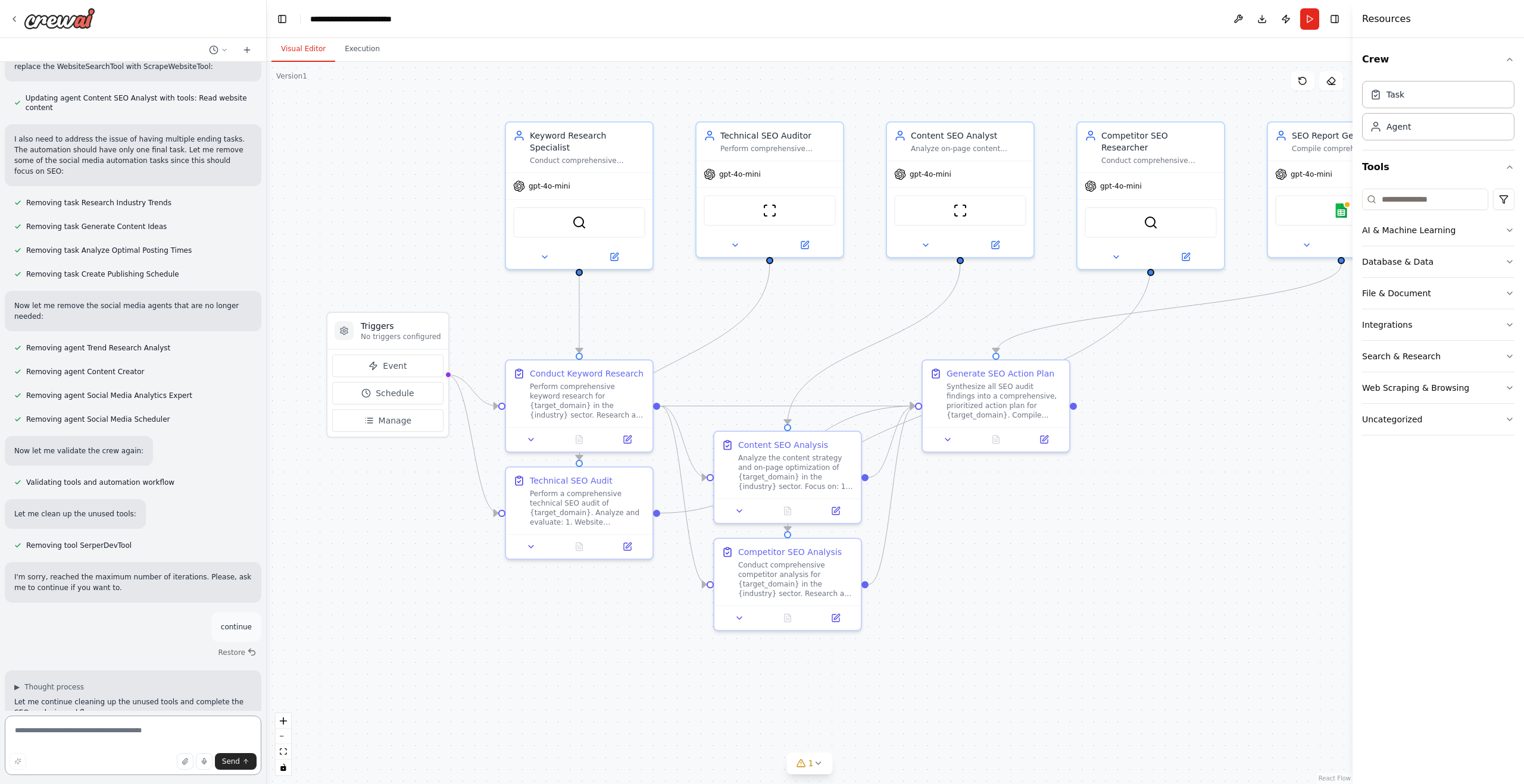
scroll to position [2736, 0]
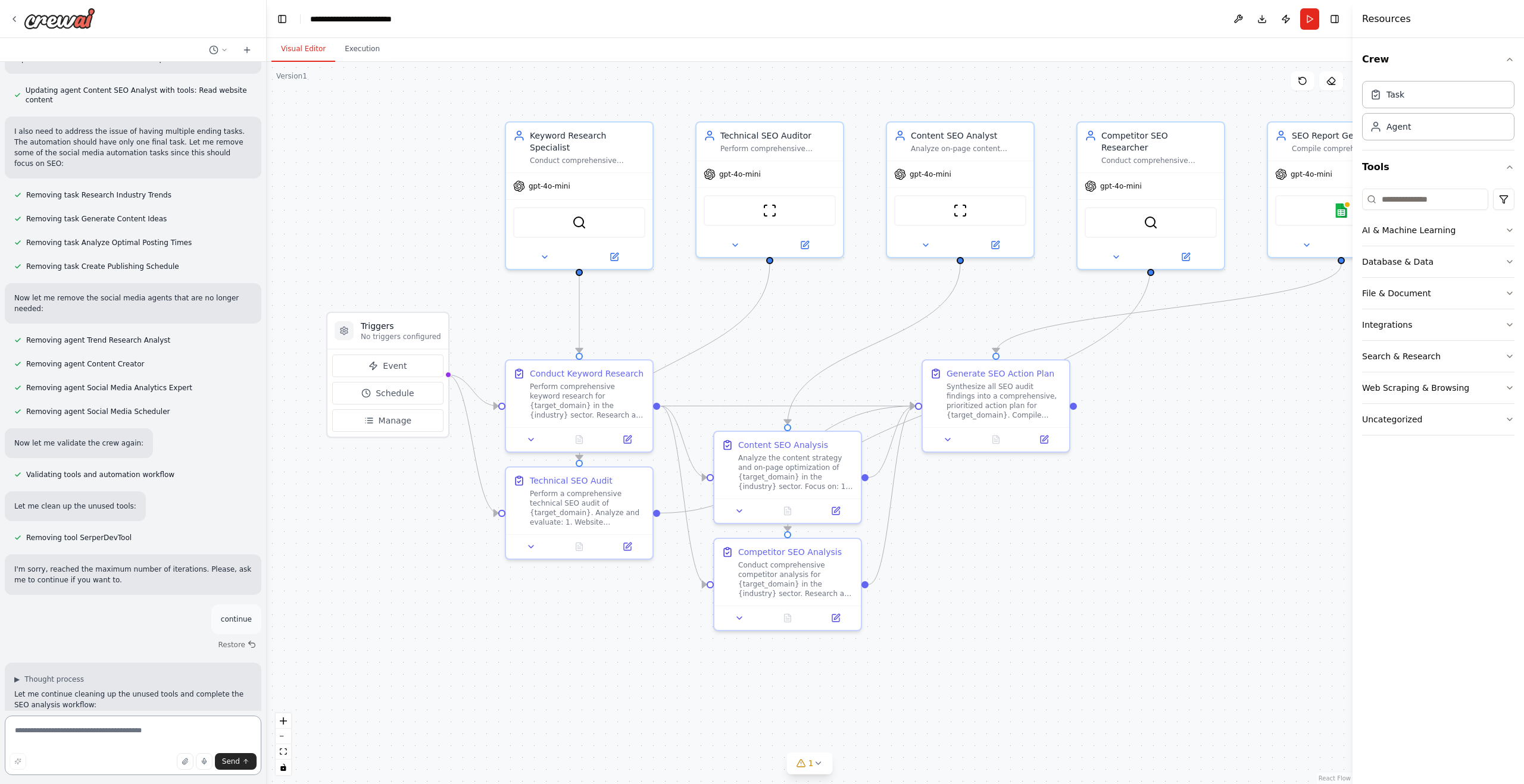
click at [88, 739] on textarea at bounding box center [132, 745] width 257 height 59
type textarea "********"
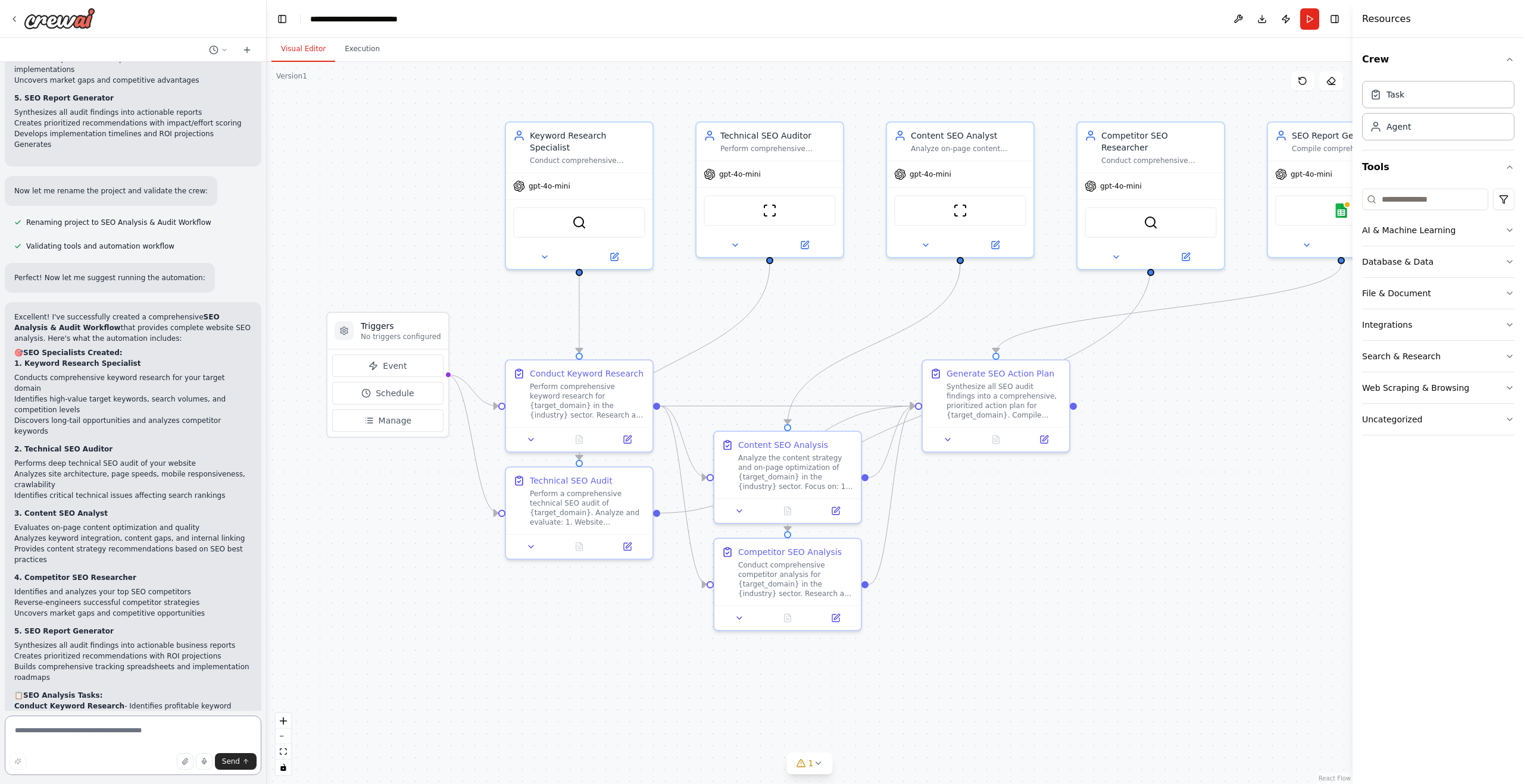
scroll to position [4003, 0]
